Goal: Book appointment/travel/reservation

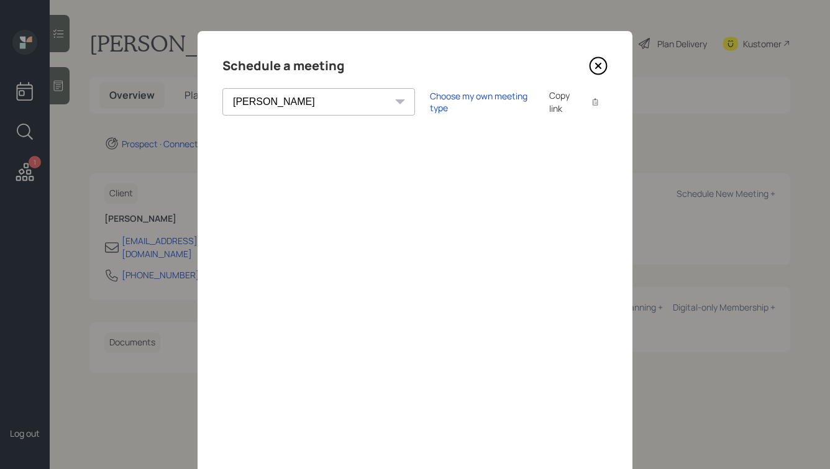
select select "round-robin"
click at [430, 102] on div "Choose my own meeting type" at bounding box center [482, 102] width 104 height 24
